Goal: Task Accomplishment & Management: Use online tool/utility

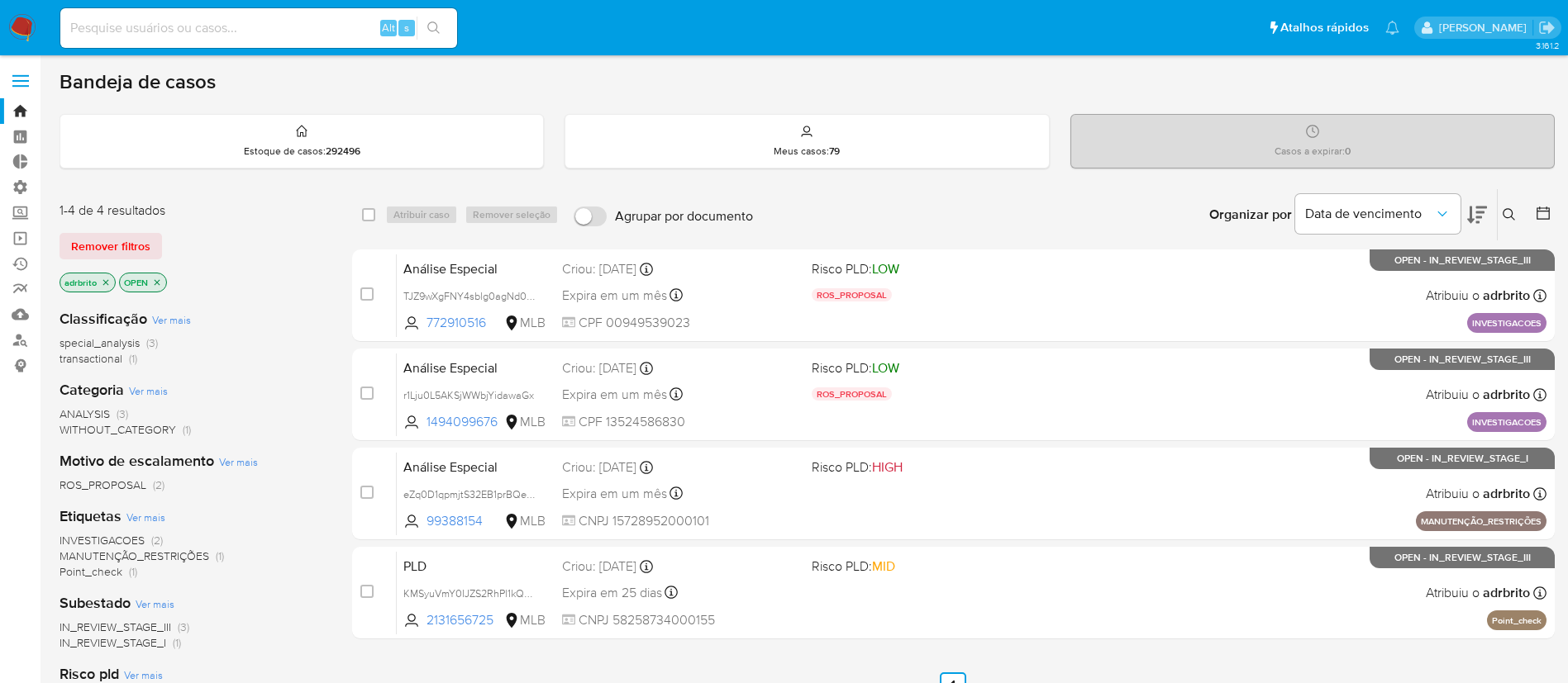
click at [104, 283] on icon "close-filter" at bounding box center [105, 282] width 10 height 10
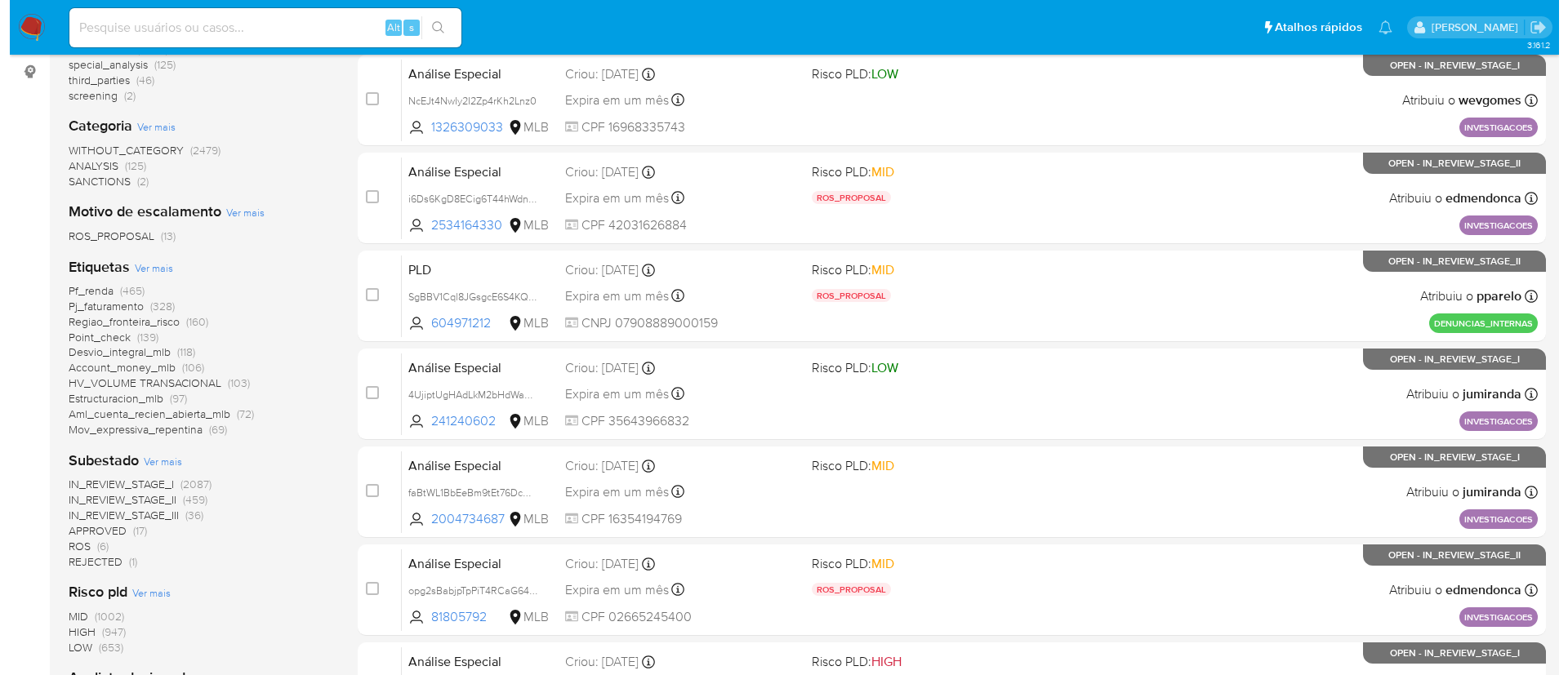
scroll to position [293, 0]
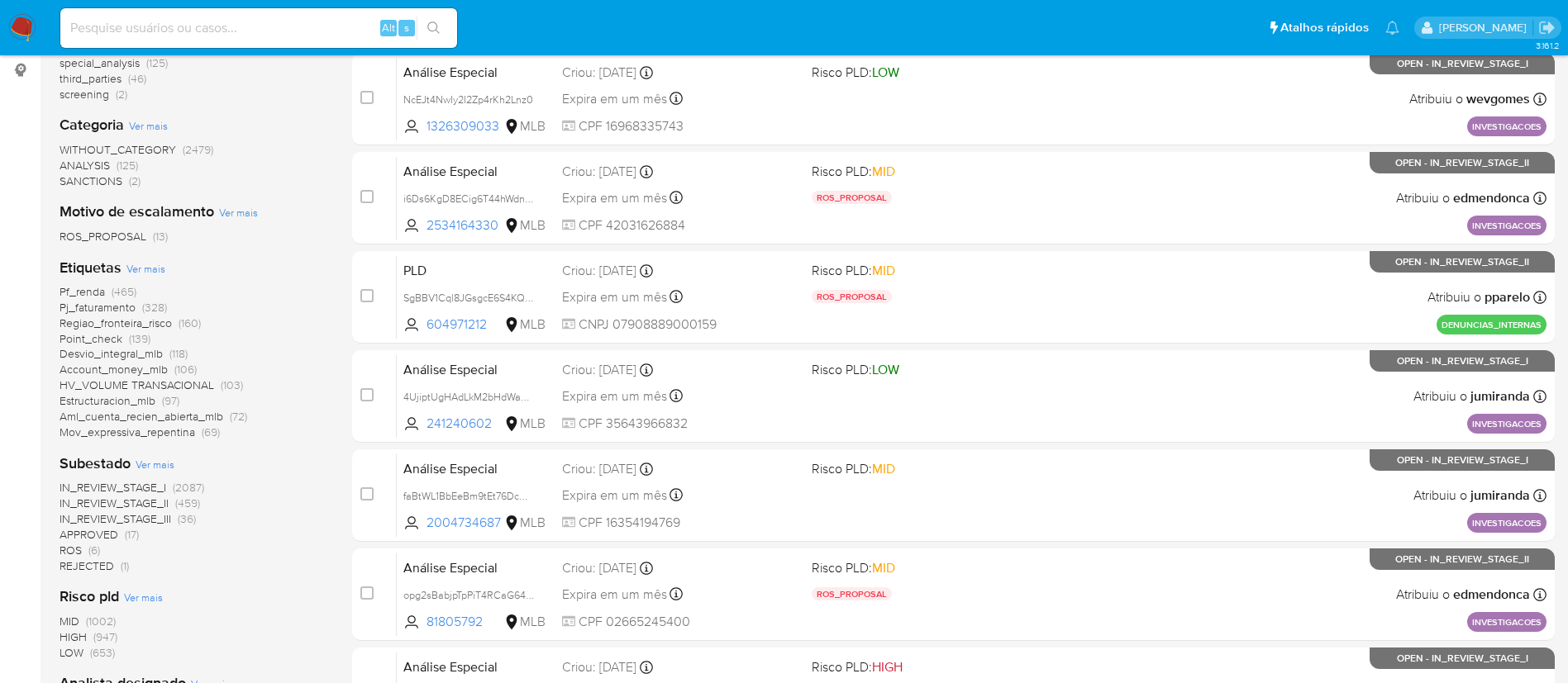
click at [228, 216] on span "Ver mais" at bounding box center [238, 212] width 39 height 15
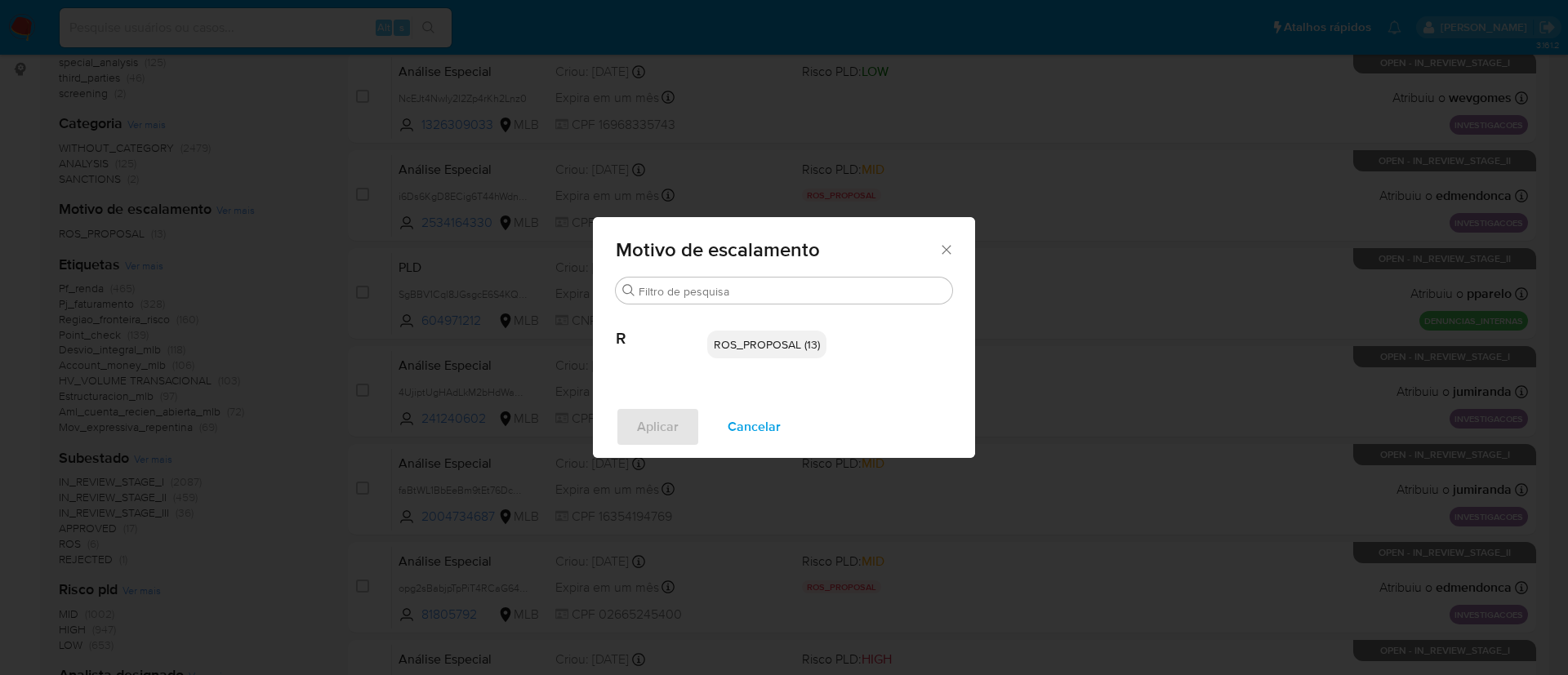
click at [737, 416] on span "Cancelar" at bounding box center [754, 427] width 53 height 36
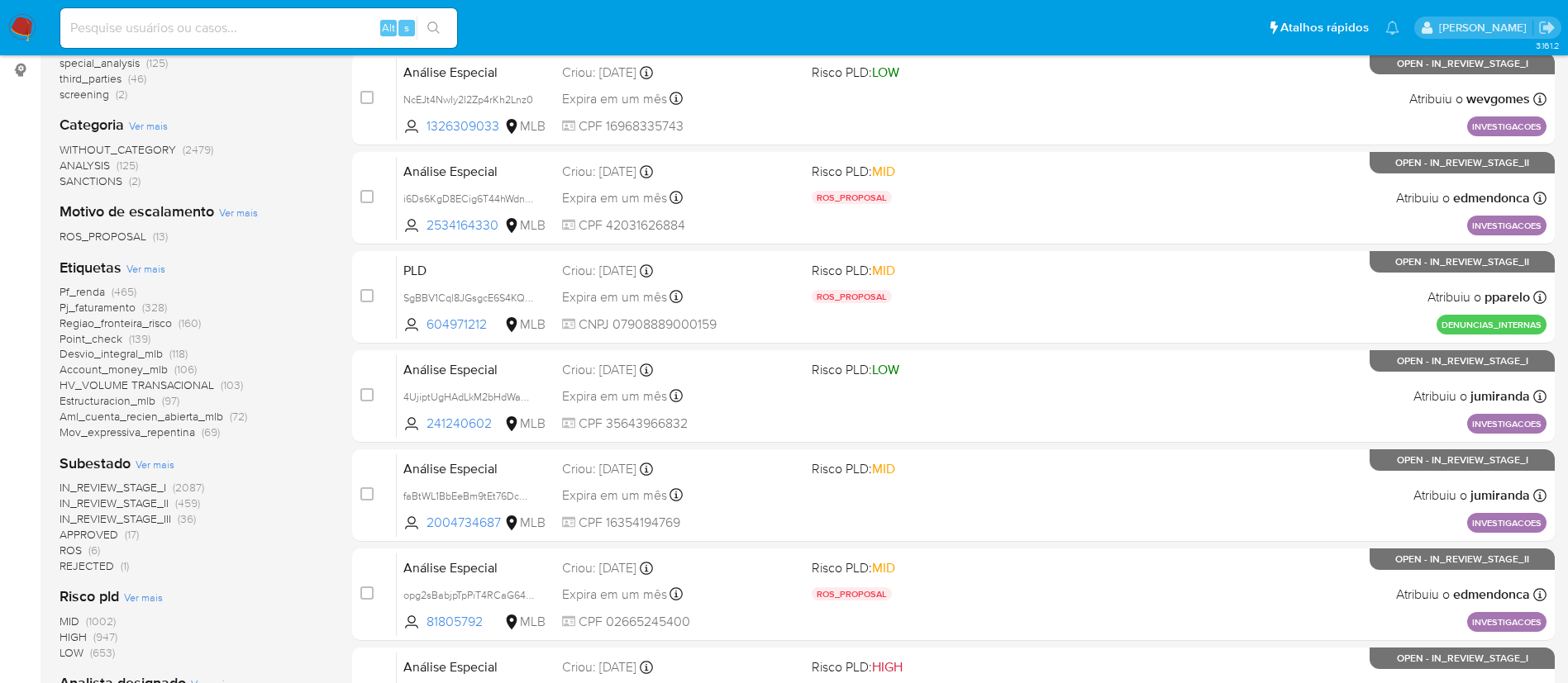
click at [145, 269] on span "Ver mais" at bounding box center [145, 268] width 39 height 15
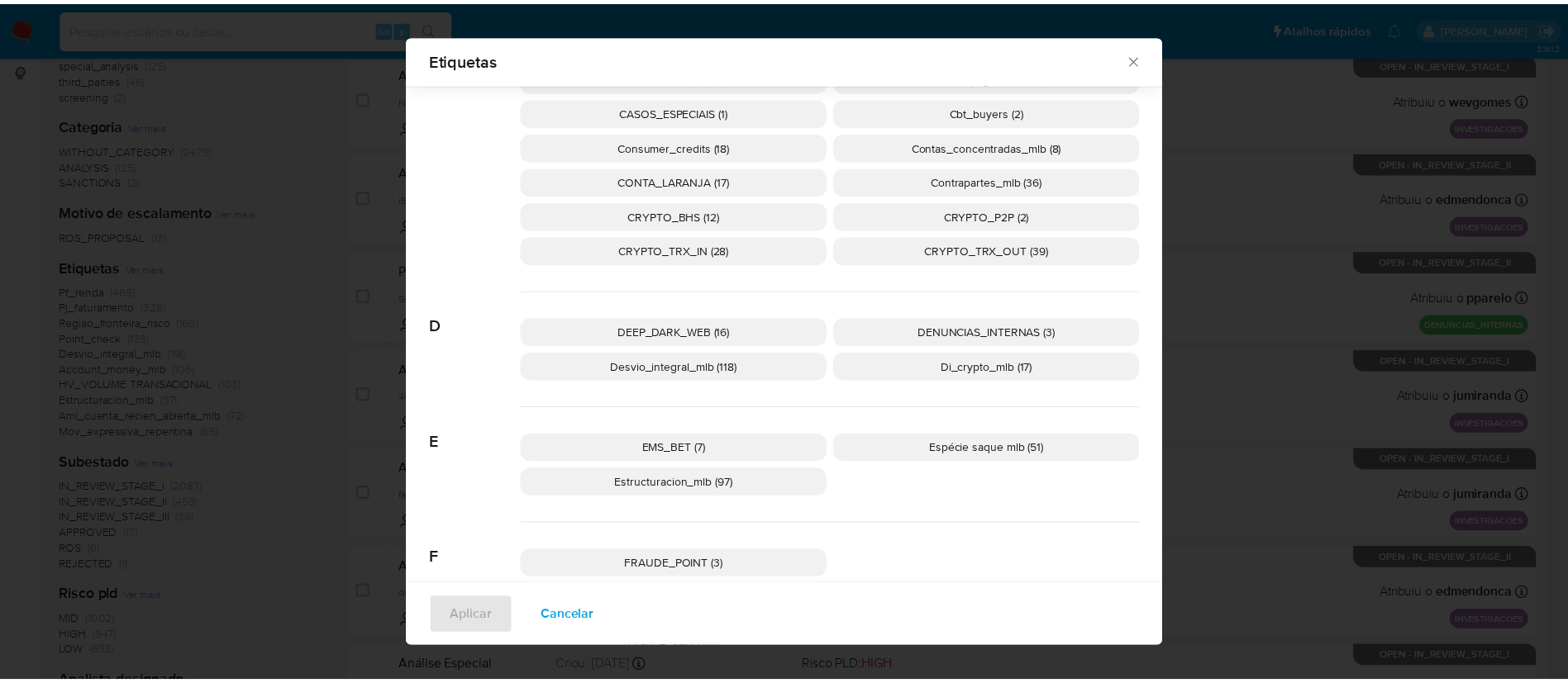
scroll to position [375, 0]
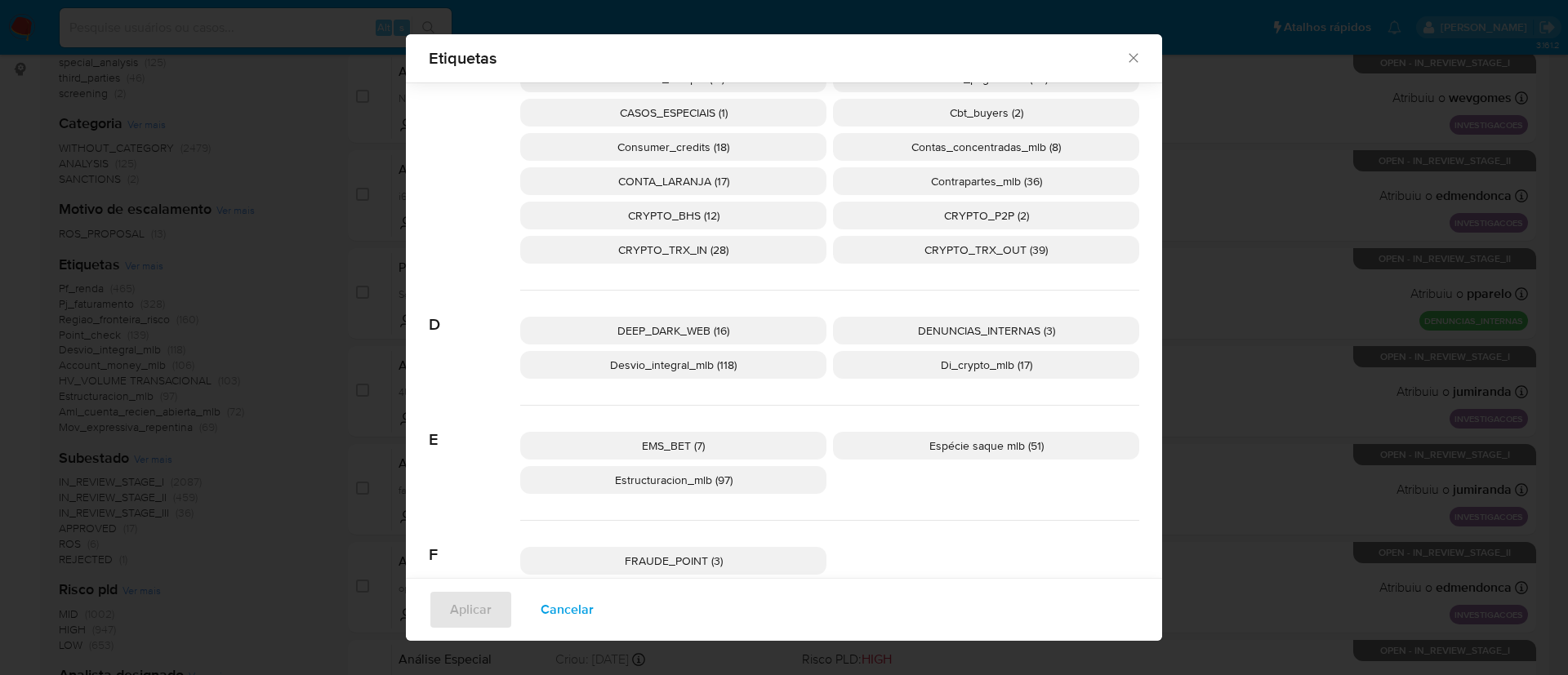
click at [985, 325] on span "DENUNCIAS_INTERNAS (3)" at bounding box center [986, 331] width 137 height 16
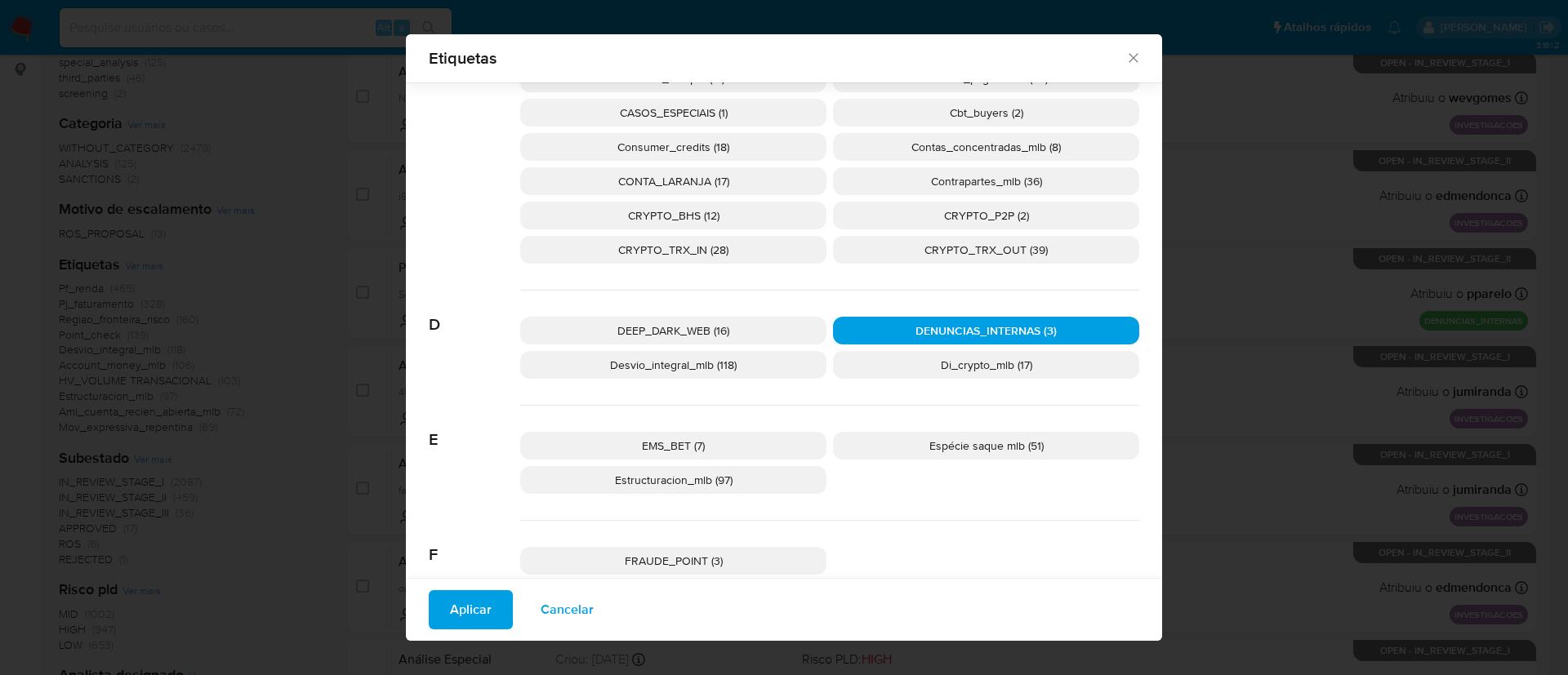
click at [469, 609] on span "Aplicar" at bounding box center [470, 610] width 42 height 36
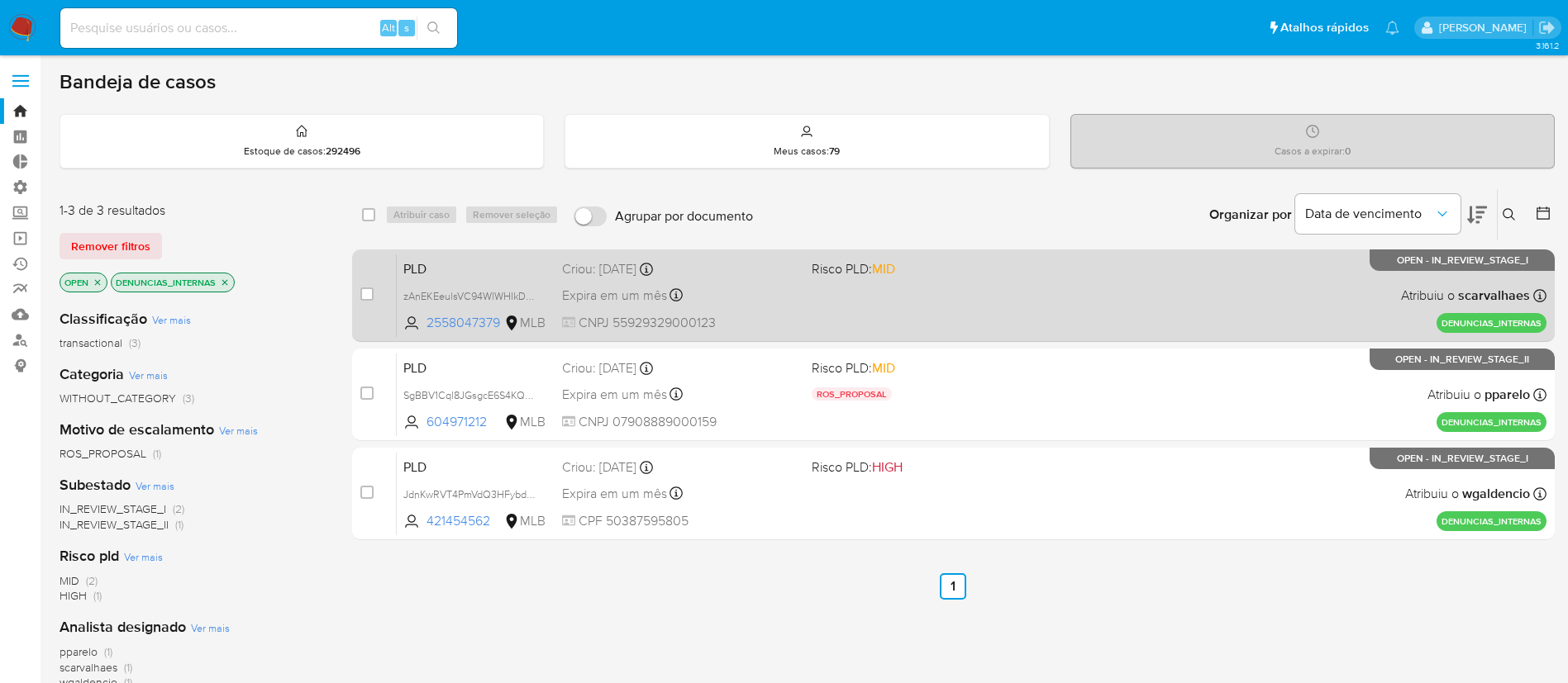
click at [1062, 293] on div "PLD zAnEKEeulsVC94WlWHIkDv8l 2558047379 MLB Risco PLD: MID Criou: 01/10/2025 Cr…" at bounding box center [971, 295] width 1149 height 84
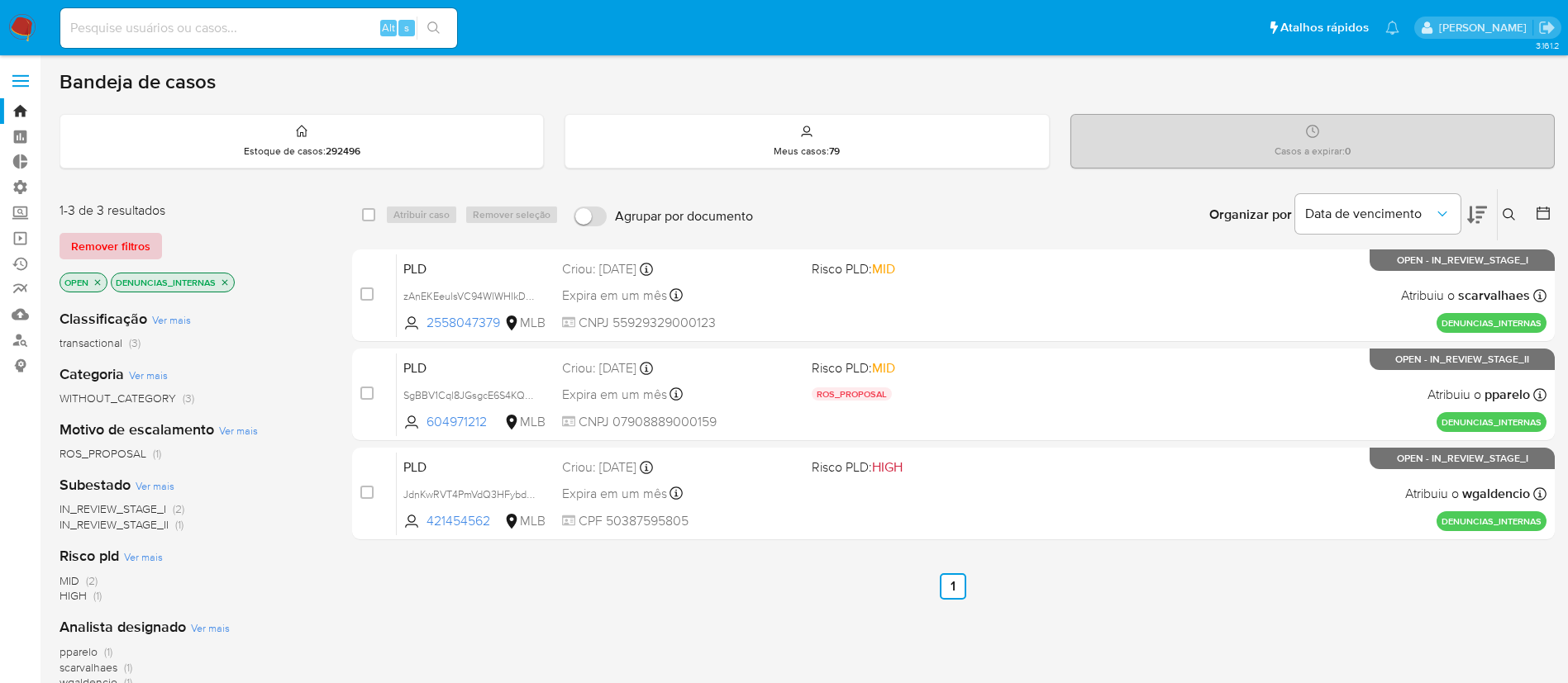
click at [93, 247] on span "Remover filtros" at bounding box center [111, 247] width 79 height 23
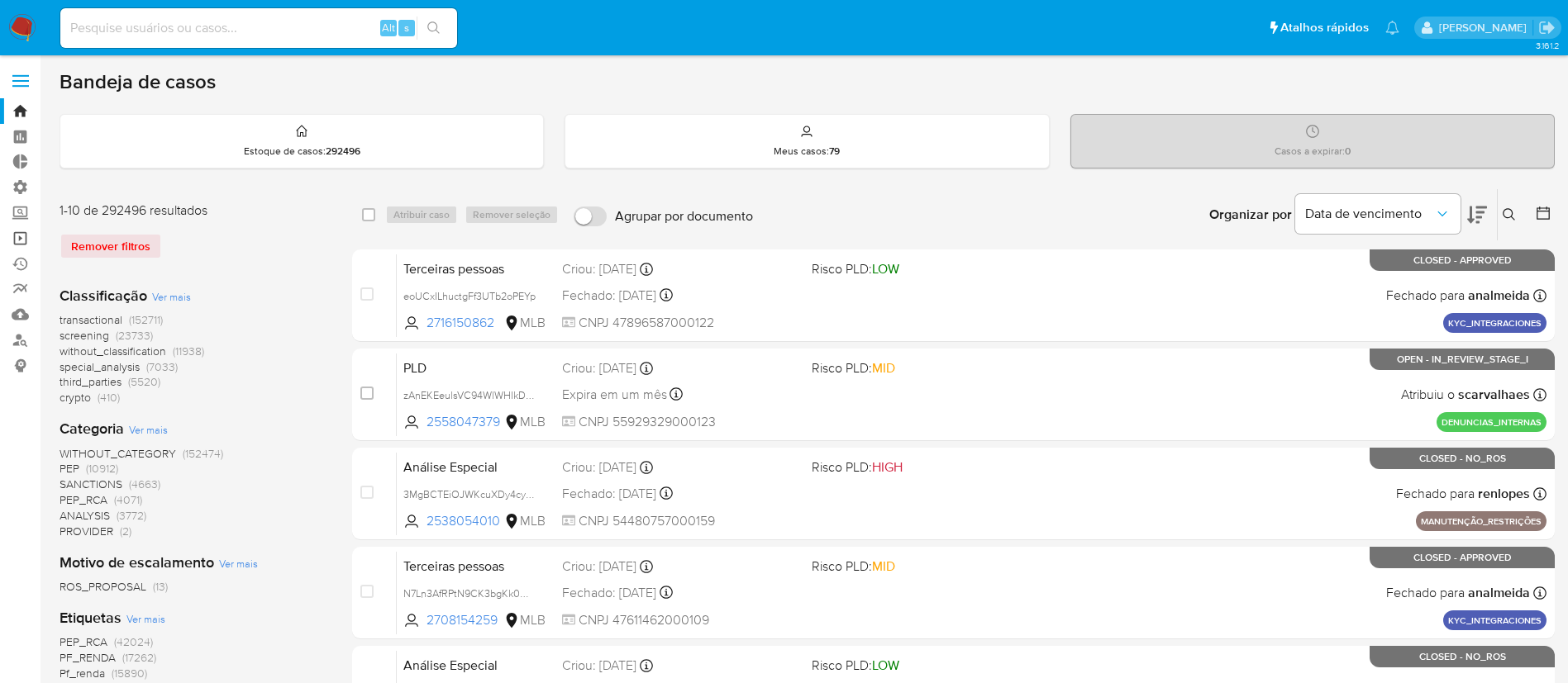
click at [25, 237] on link "Operações em massa" at bounding box center [98, 238] width 197 height 25
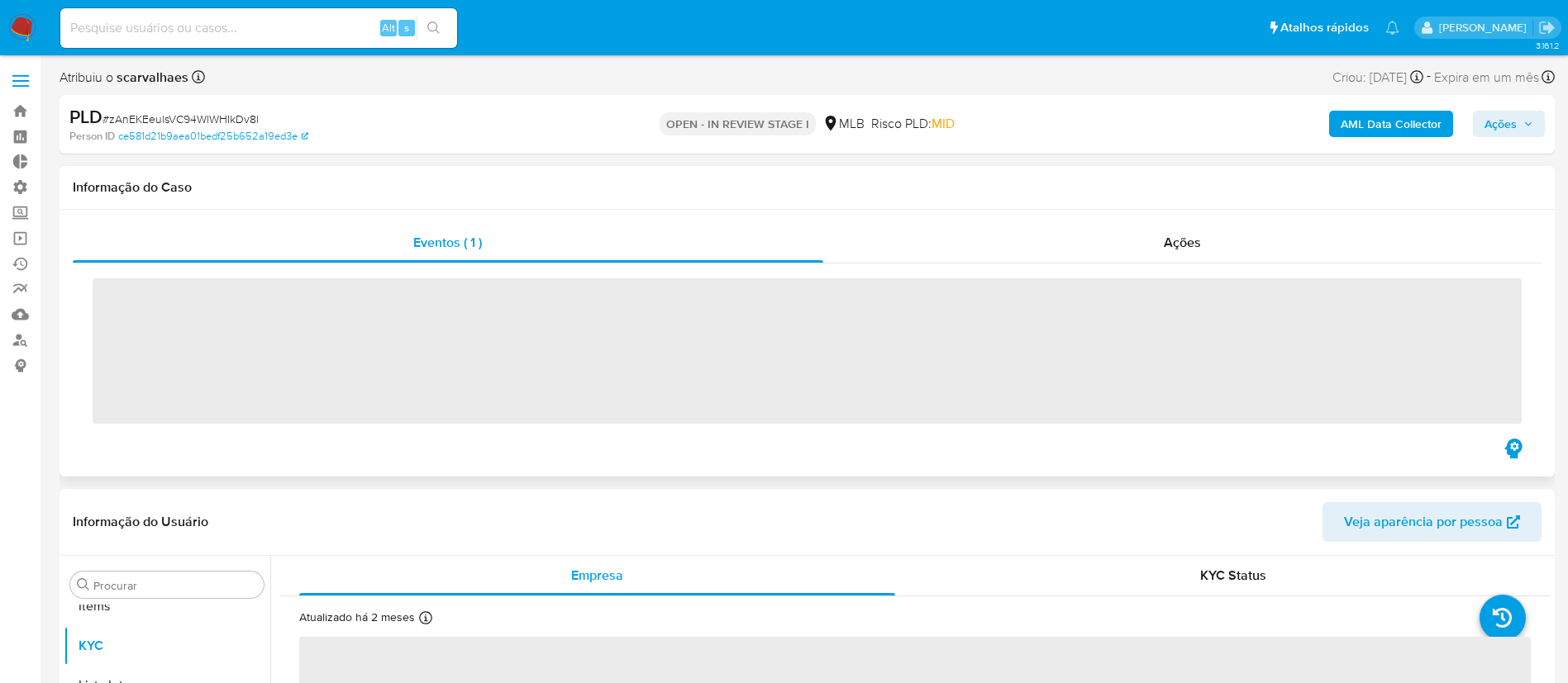
scroll to position [857, 0]
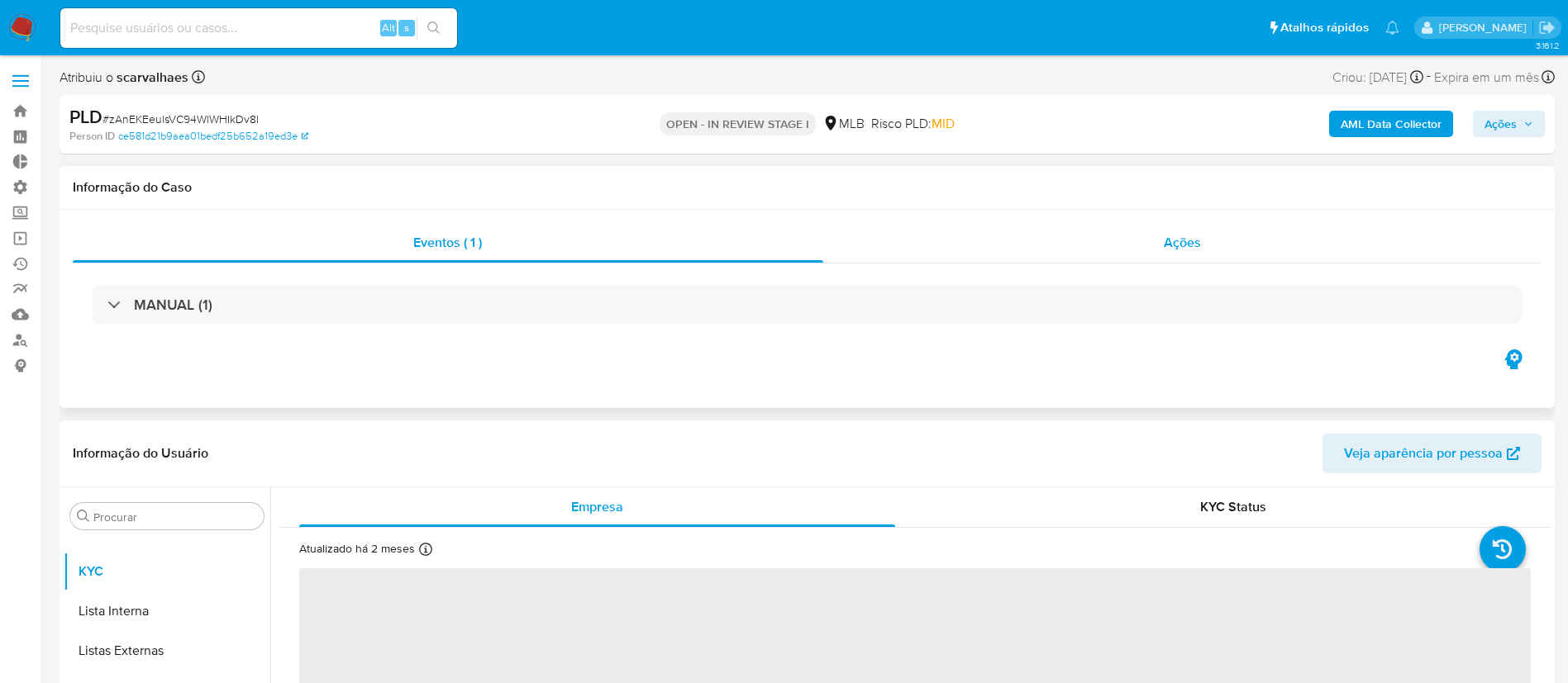
select select "10"
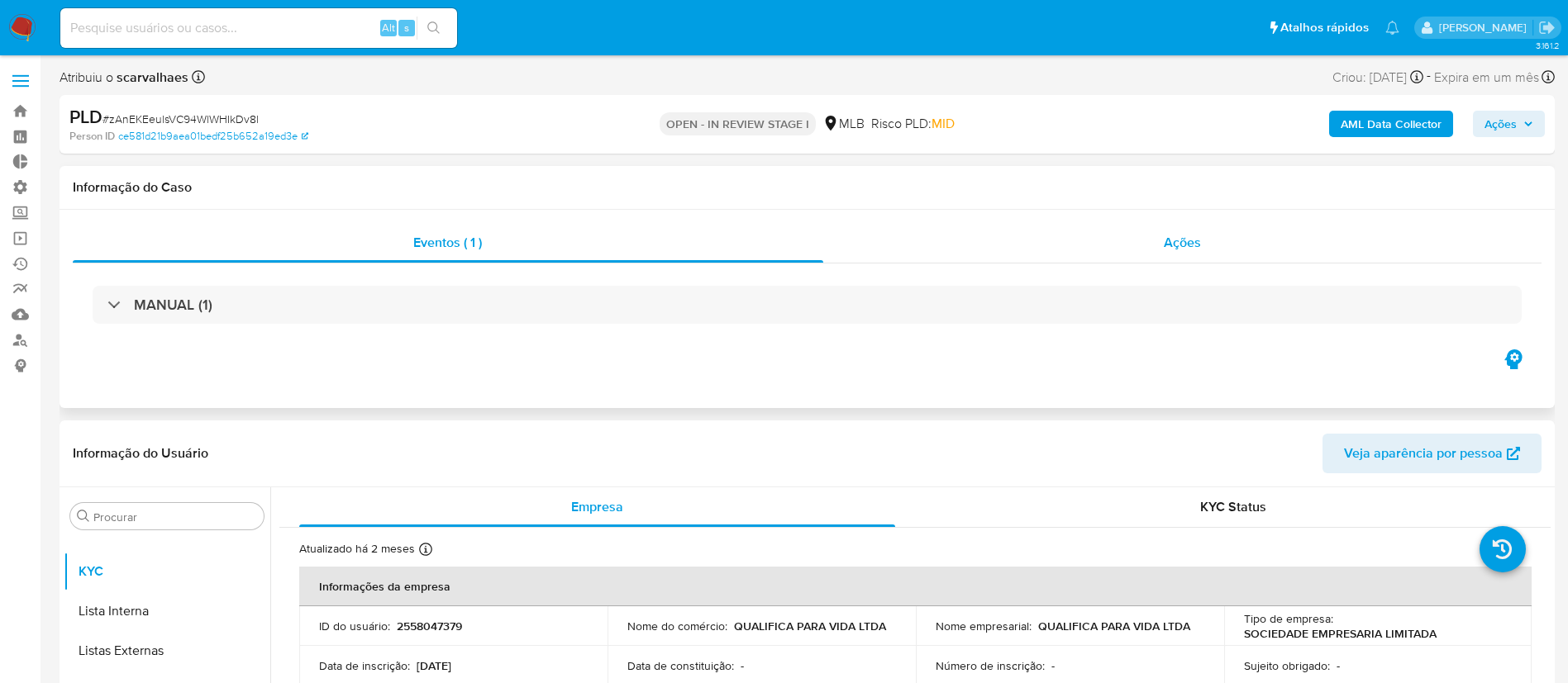
click at [1195, 243] on span "Ações" at bounding box center [1182, 242] width 37 height 19
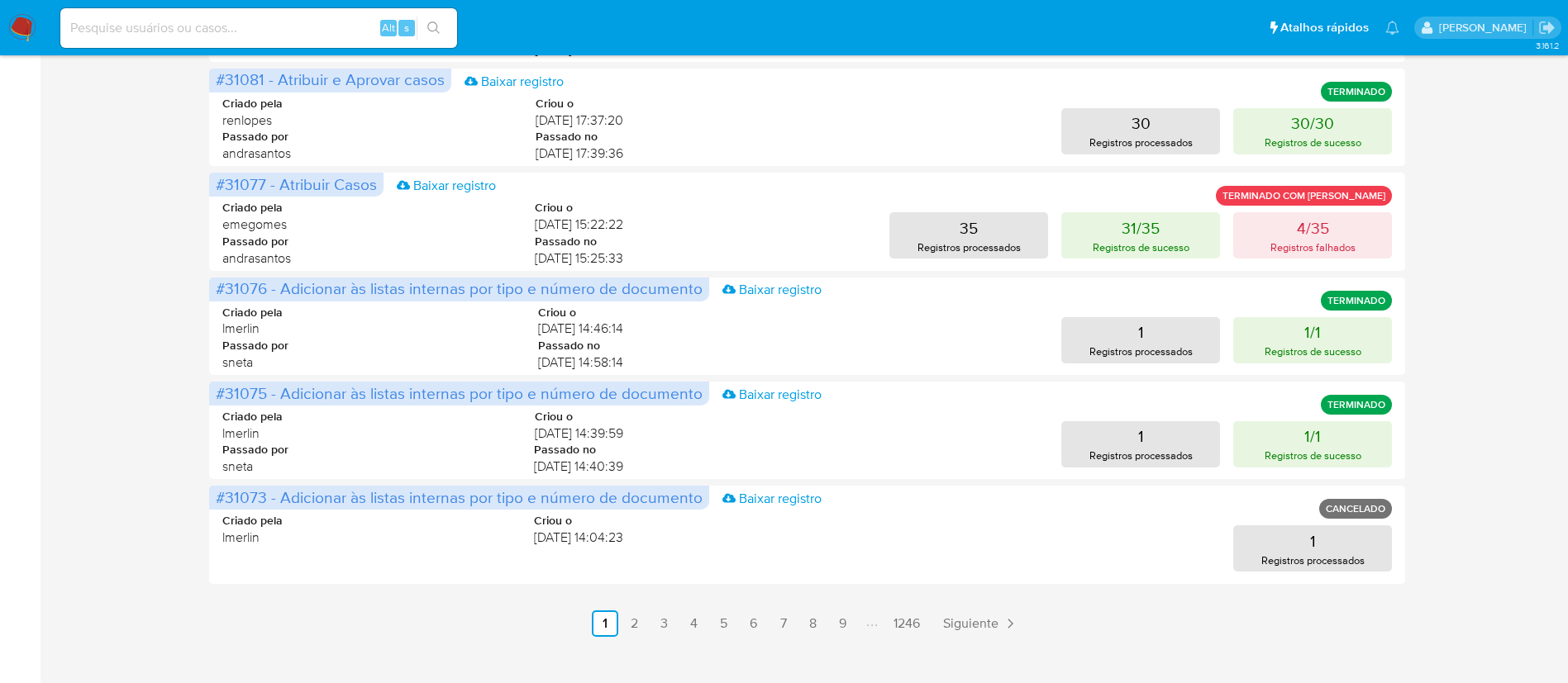
scroll to position [795, 0]
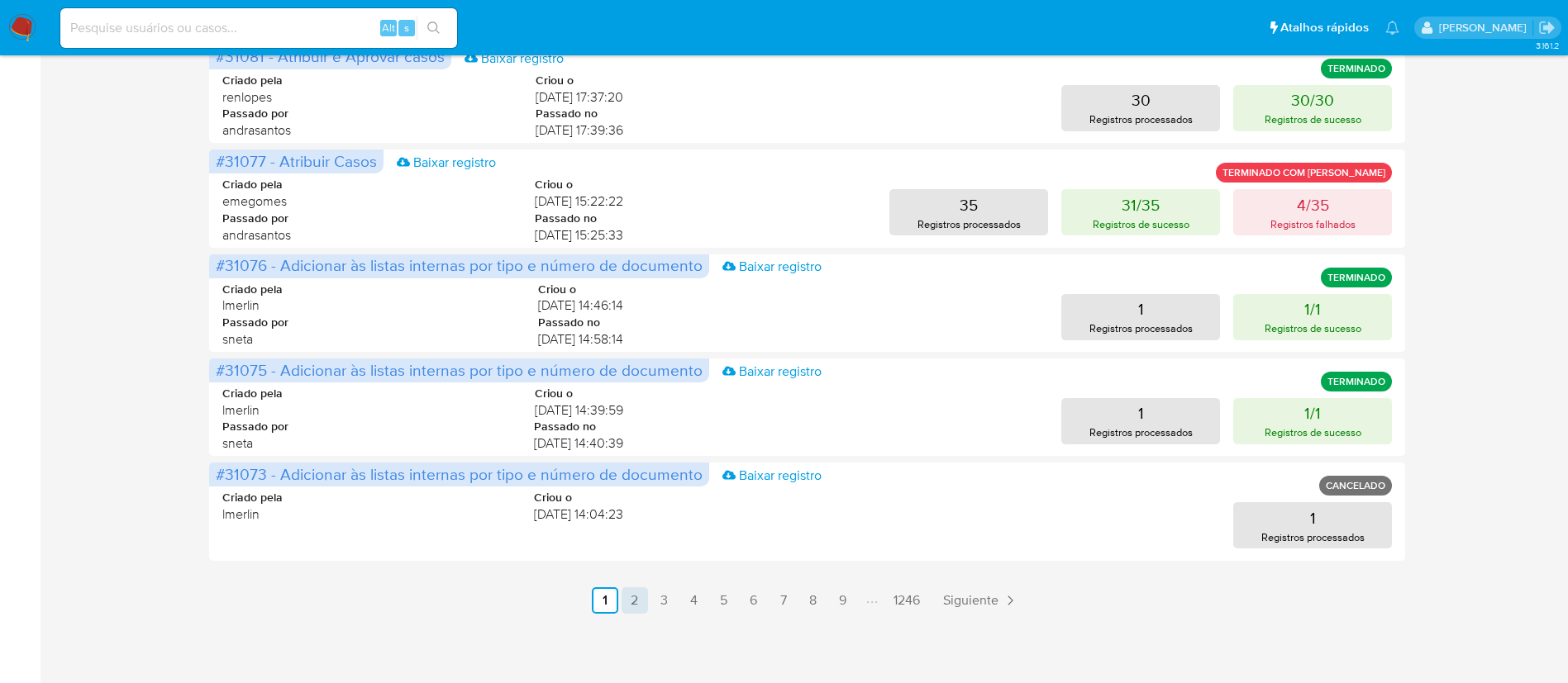
click at [635, 601] on link "2" at bounding box center [634, 600] width 26 height 26
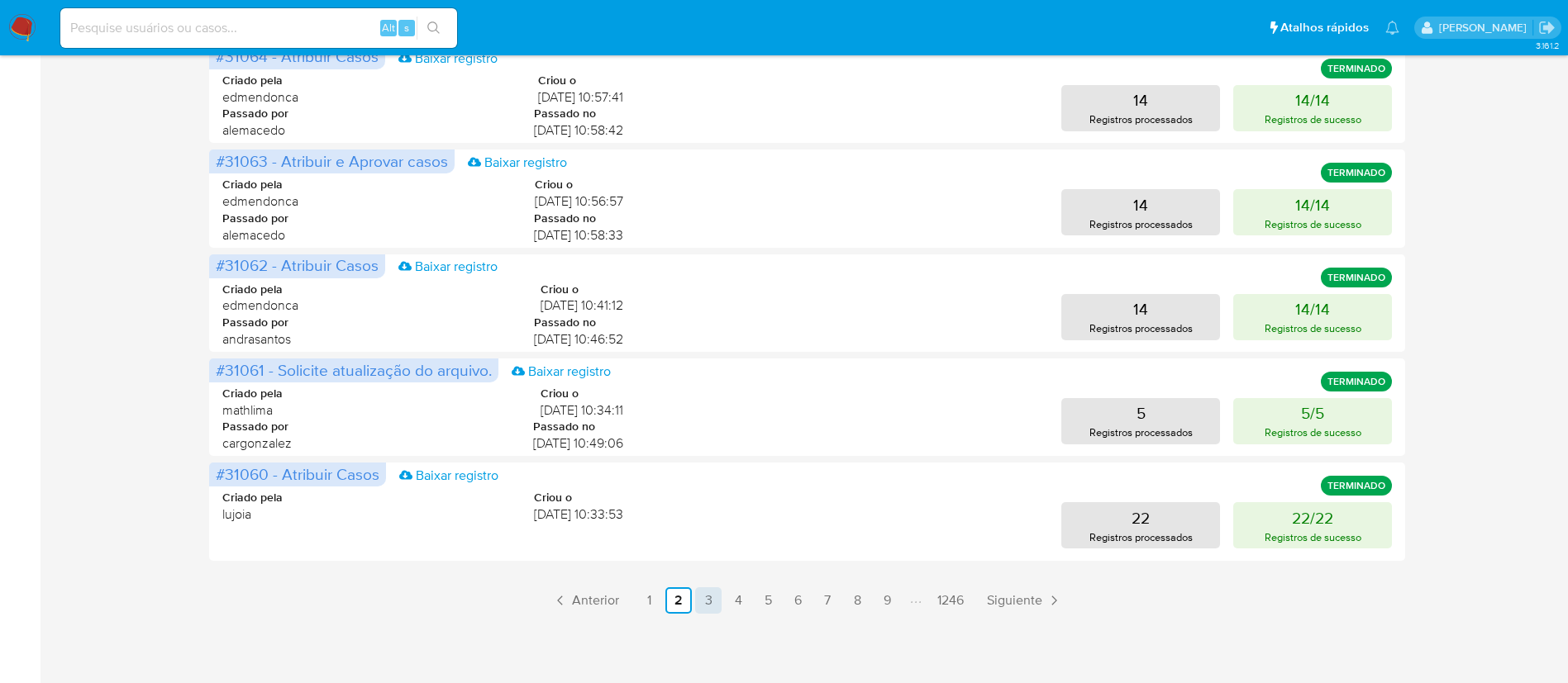
click at [710, 592] on link "3" at bounding box center [707, 600] width 26 height 26
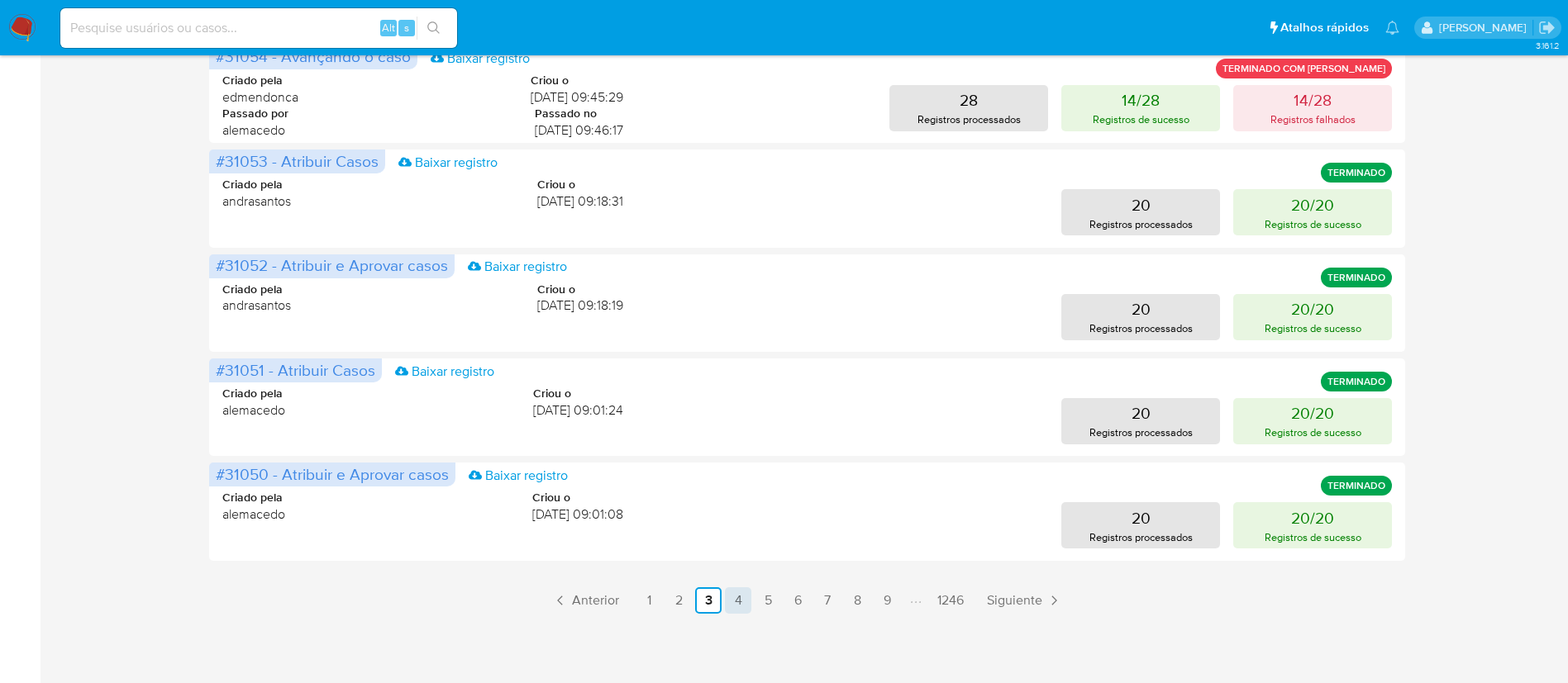
click at [739, 600] on link "4" at bounding box center [737, 600] width 26 height 26
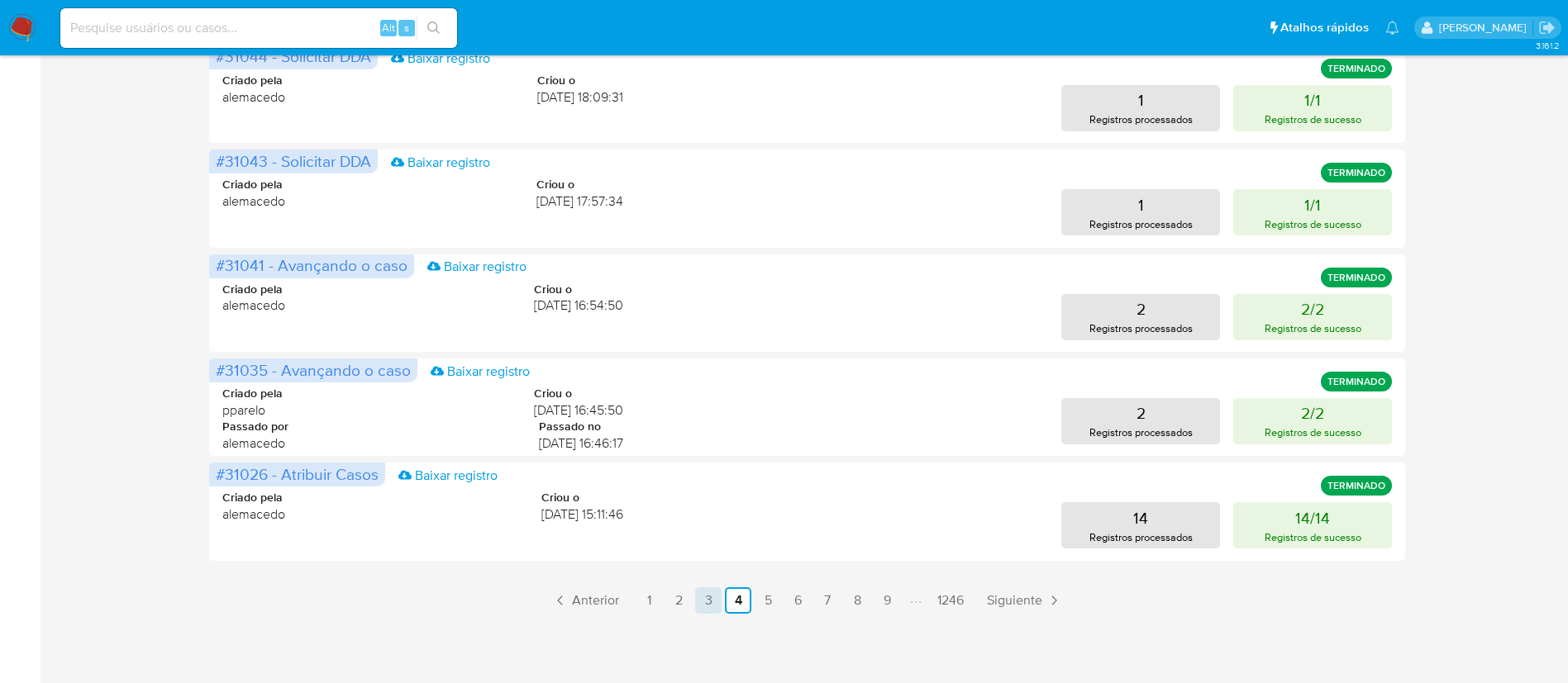
click at [712, 602] on link "3" at bounding box center [707, 600] width 26 height 26
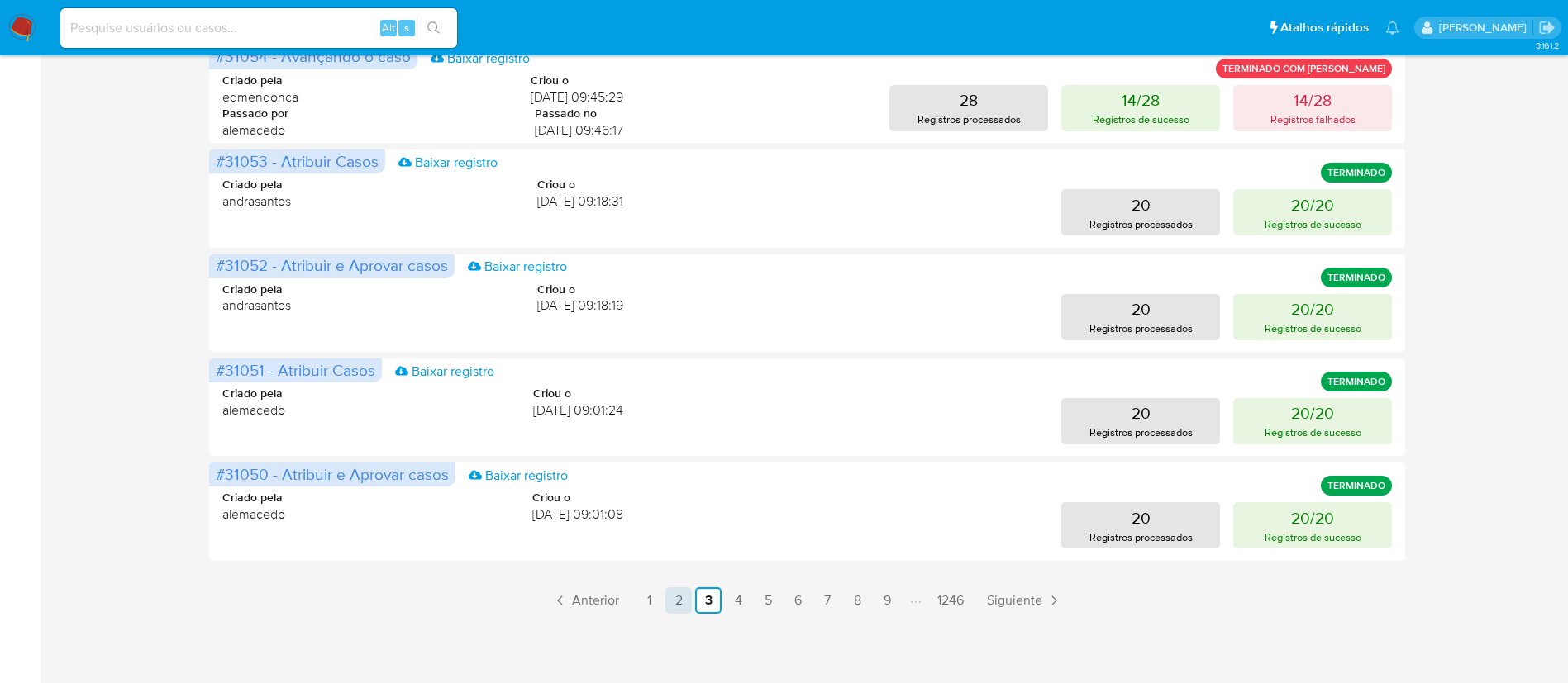
click at [672, 590] on link "2" at bounding box center [678, 600] width 26 height 26
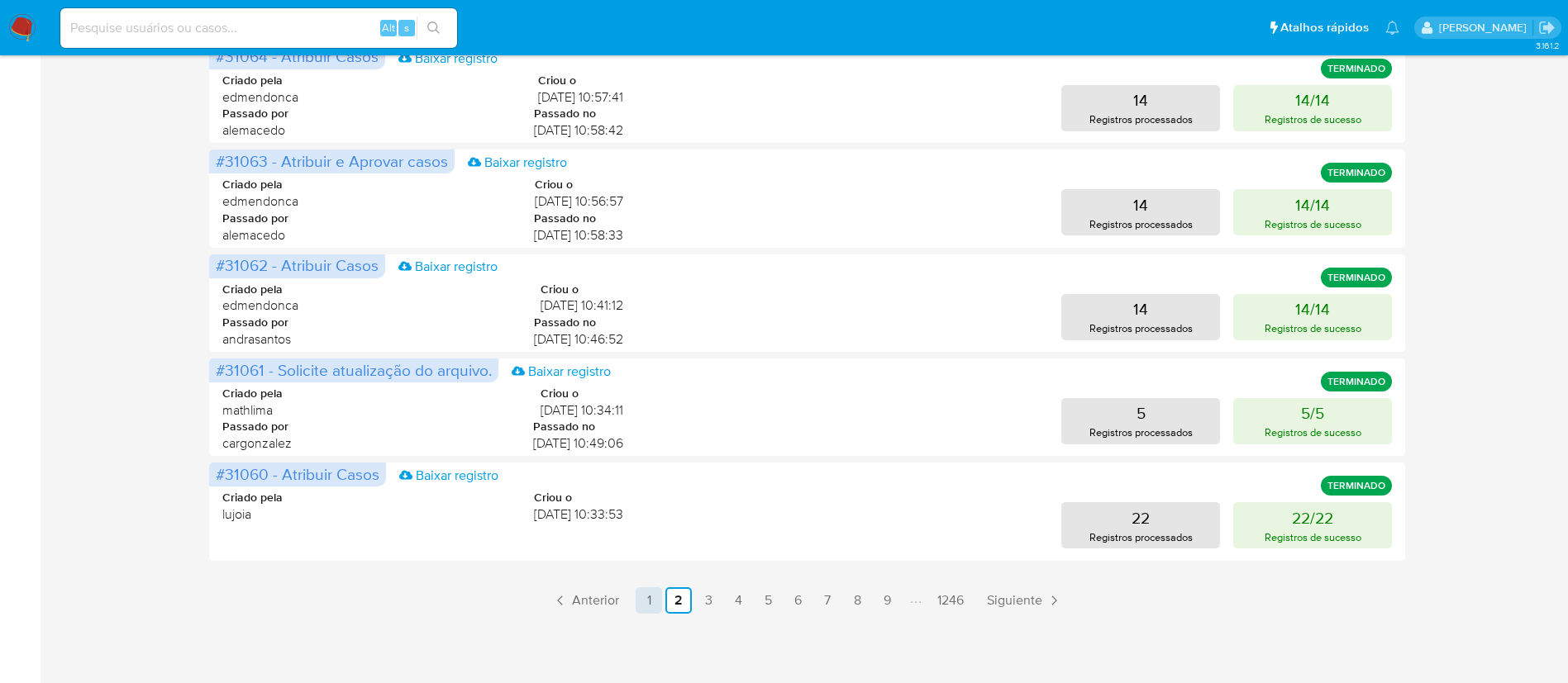
click at [651, 597] on link "1" at bounding box center [648, 600] width 26 height 26
